Goal: Transaction & Acquisition: Purchase product/service

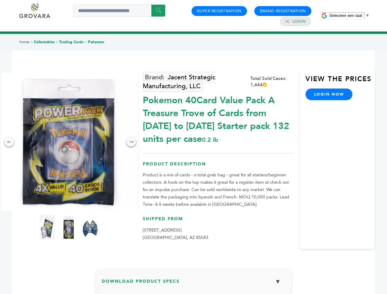
click at [349, 15] on span "Selecteer een taal" at bounding box center [345, 15] width 33 height 5
click at [69, 142] on img at bounding box center [69, 142] width 138 height 138
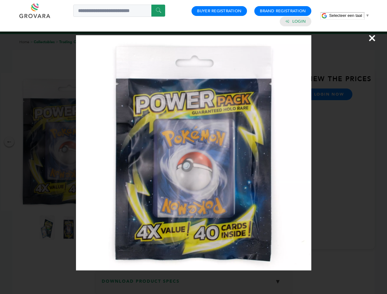
click at [9, 142] on div "×" at bounding box center [193, 147] width 387 height 294
click at [131, 142] on div "→" at bounding box center [131, 142] width 10 height 10
click at [47, 228] on img at bounding box center [47, 227] width 15 height 25
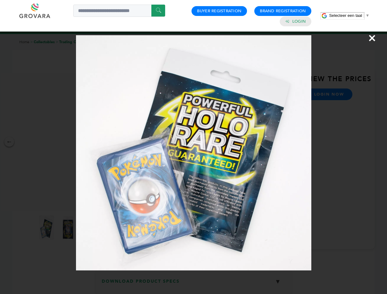
click at [69, 228] on div "×" at bounding box center [193, 147] width 387 height 294
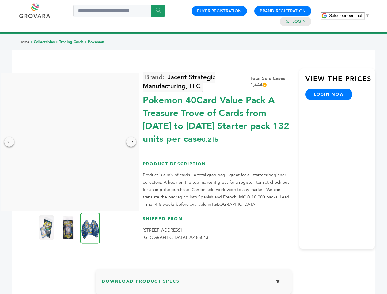
click at [90, 228] on img at bounding box center [90, 228] width 20 height 31
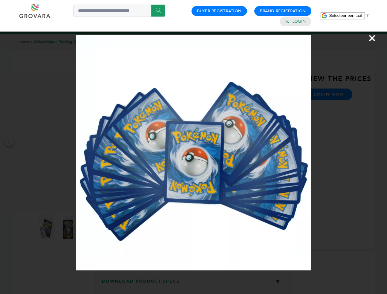
click at [194, 284] on div "×" at bounding box center [193, 147] width 387 height 294
